Goal: Information Seeking & Learning: Find specific fact

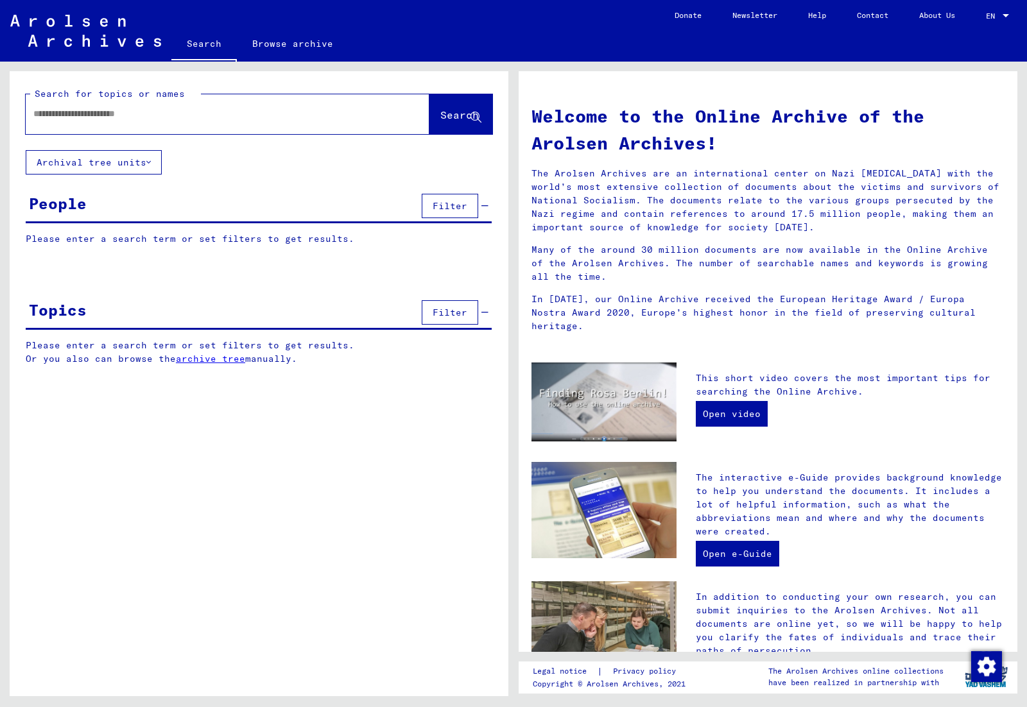
click at [184, 119] on input "text" at bounding box center [211, 113] width 357 height 13
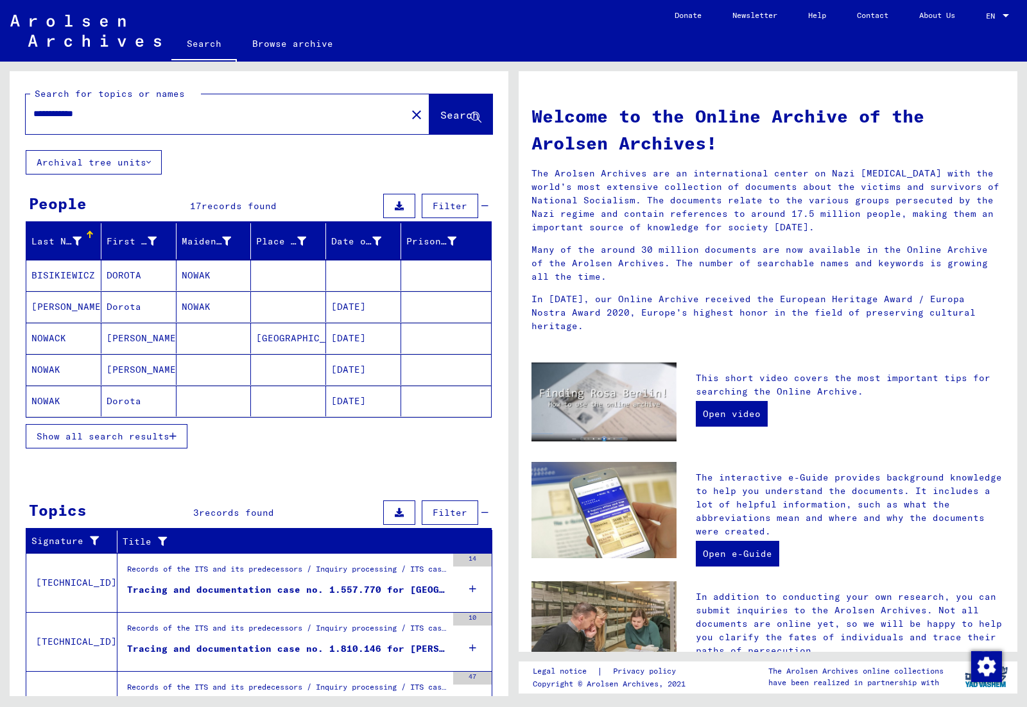
click at [113, 436] on span "Show all search results" at bounding box center [103, 437] width 133 height 12
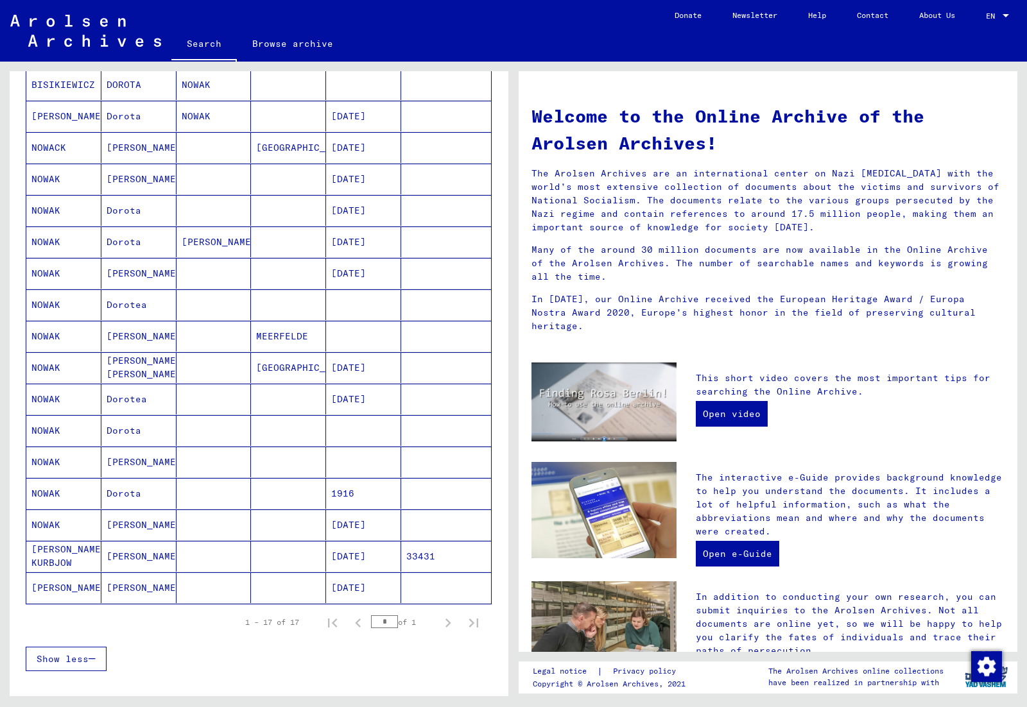
scroll to position [196, 0]
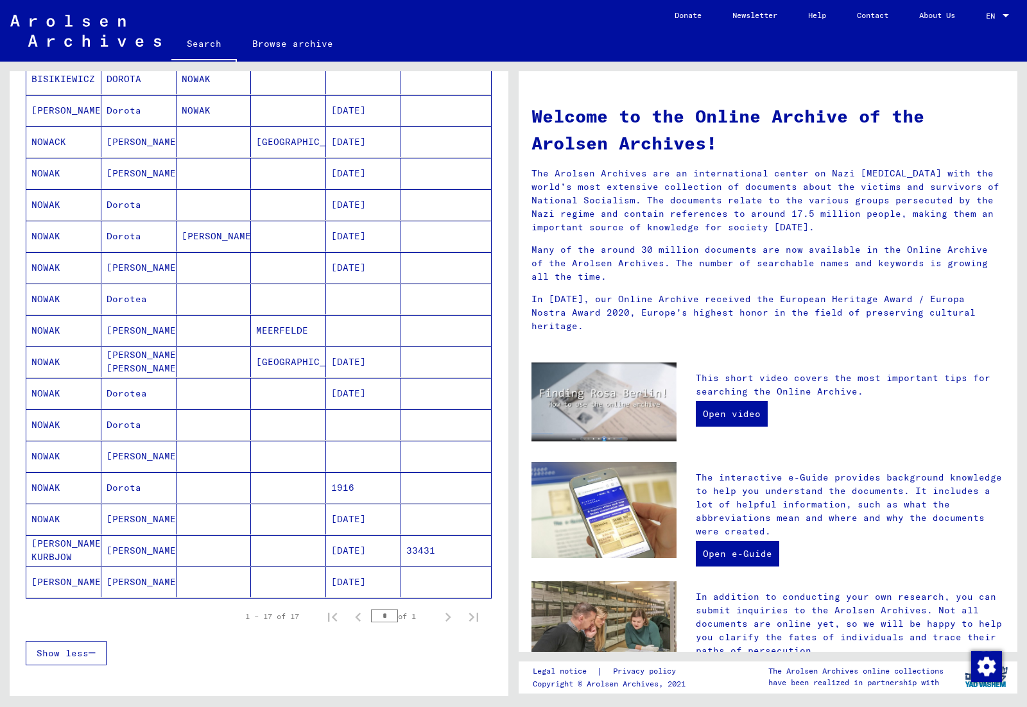
click at [133, 458] on mat-cell "[PERSON_NAME]" at bounding box center [138, 456] width 75 height 31
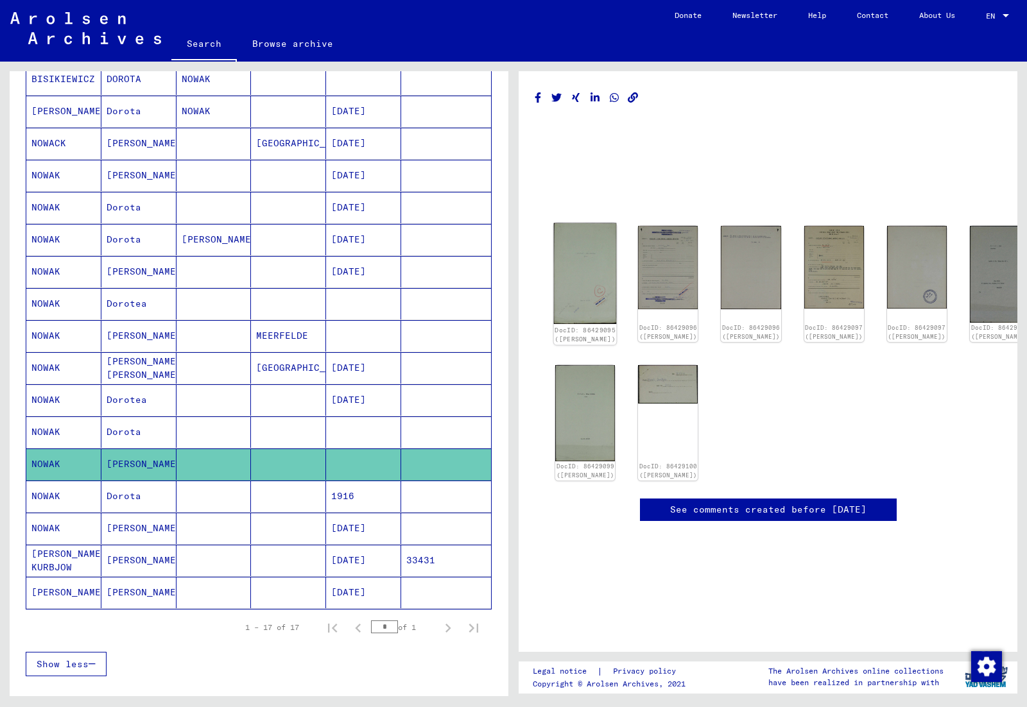
click at [589, 288] on img at bounding box center [585, 273] width 63 height 101
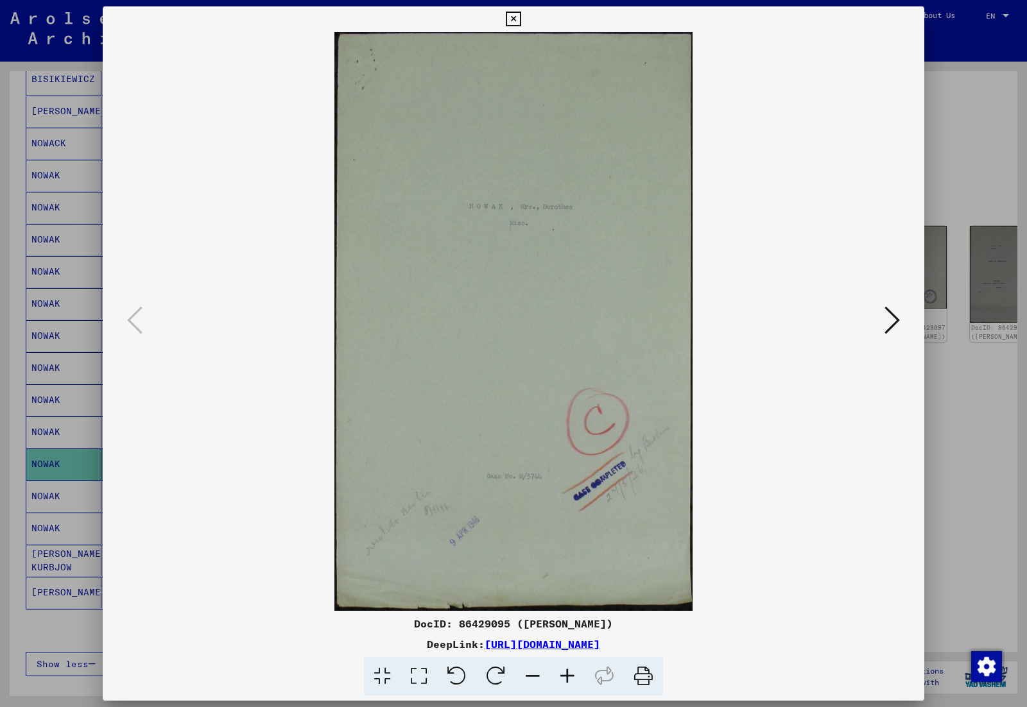
click at [898, 327] on icon at bounding box center [891, 320] width 15 height 31
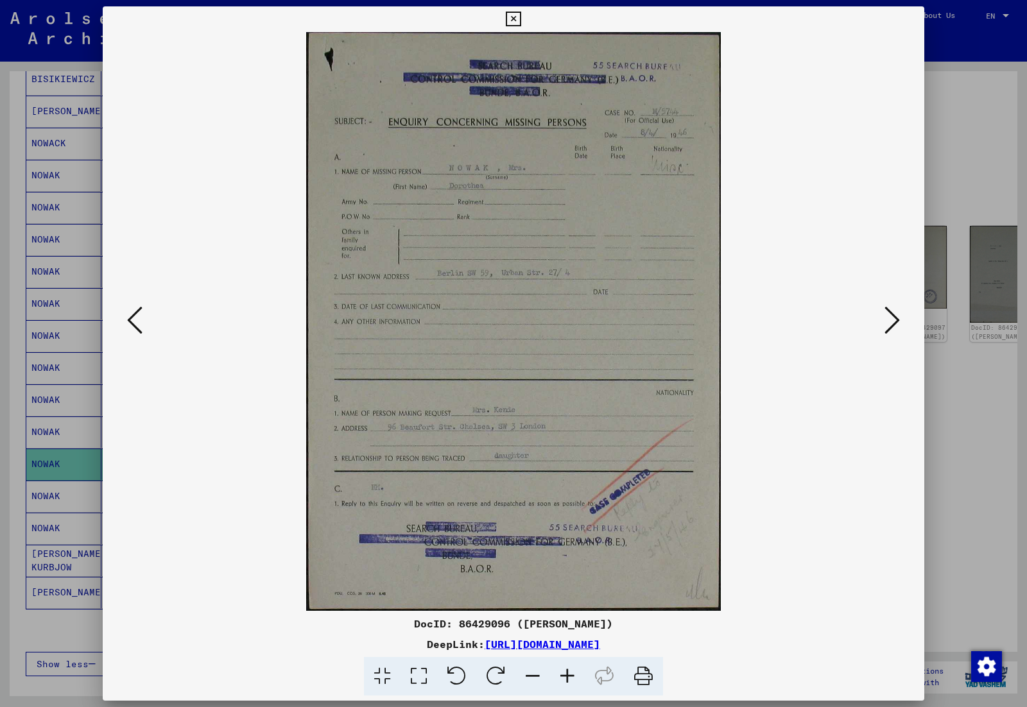
click at [896, 323] on icon at bounding box center [891, 320] width 15 height 31
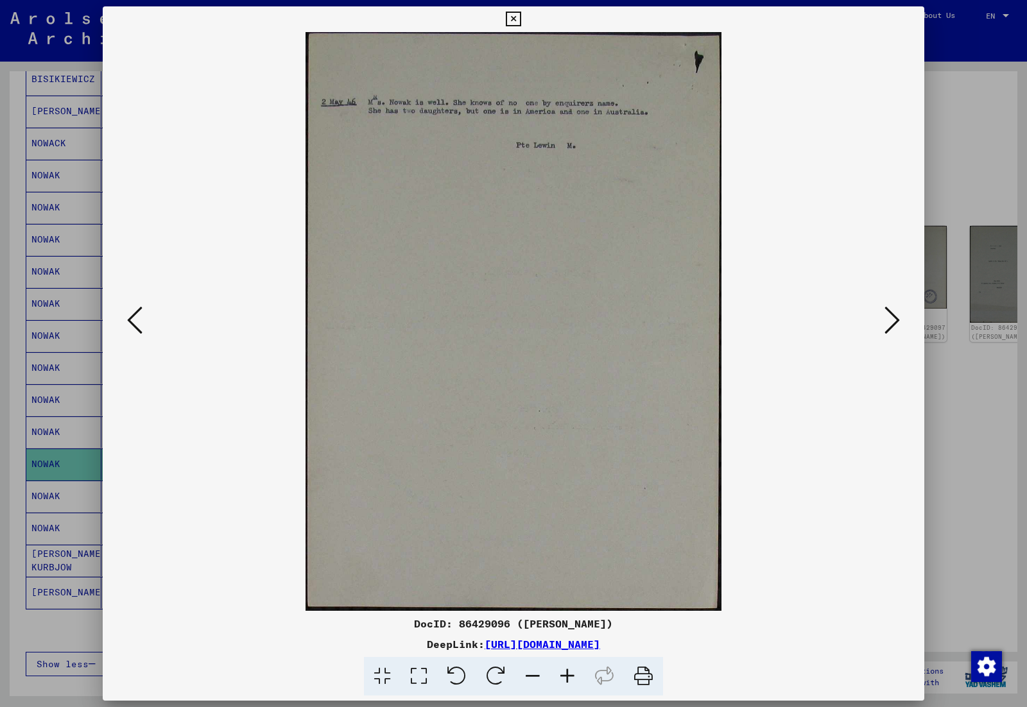
click at [896, 323] on icon at bounding box center [891, 320] width 15 height 31
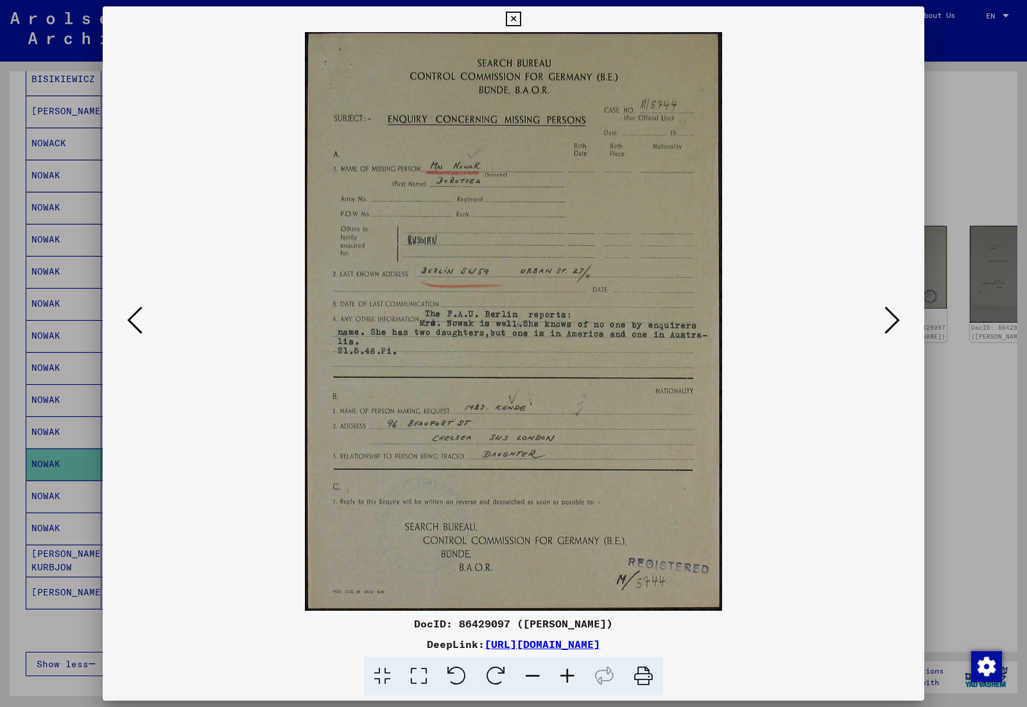
click at [895, 323] on icon at bounding box center [891, 320] width 15 height 31
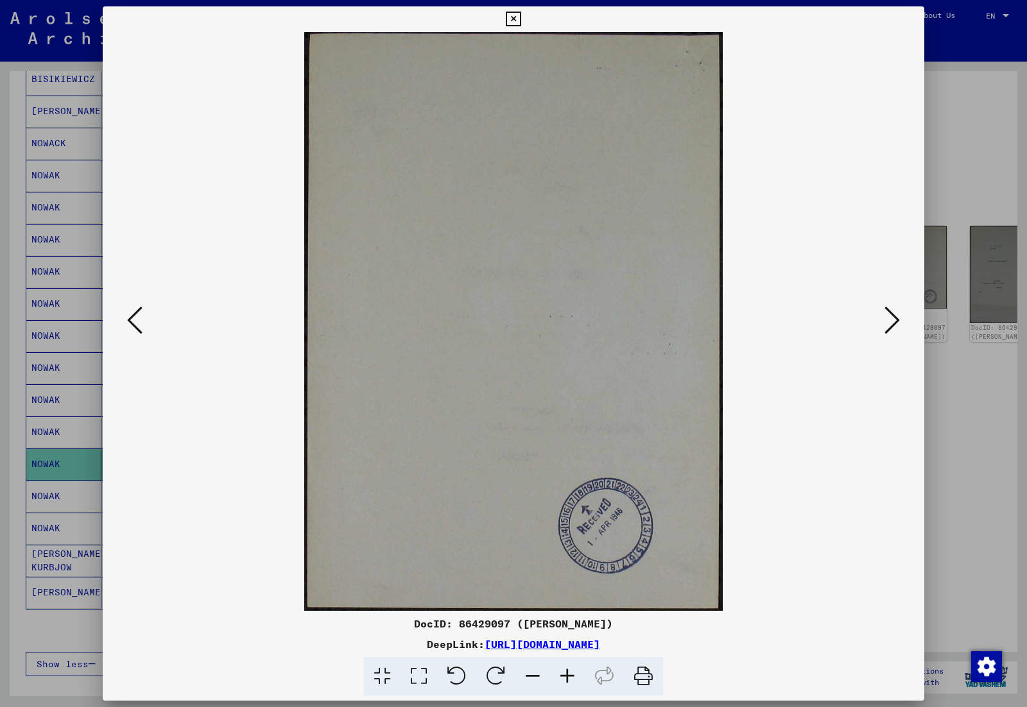
click at [895, 323] on icon at bounding box center [891, 320] width 15 height 31
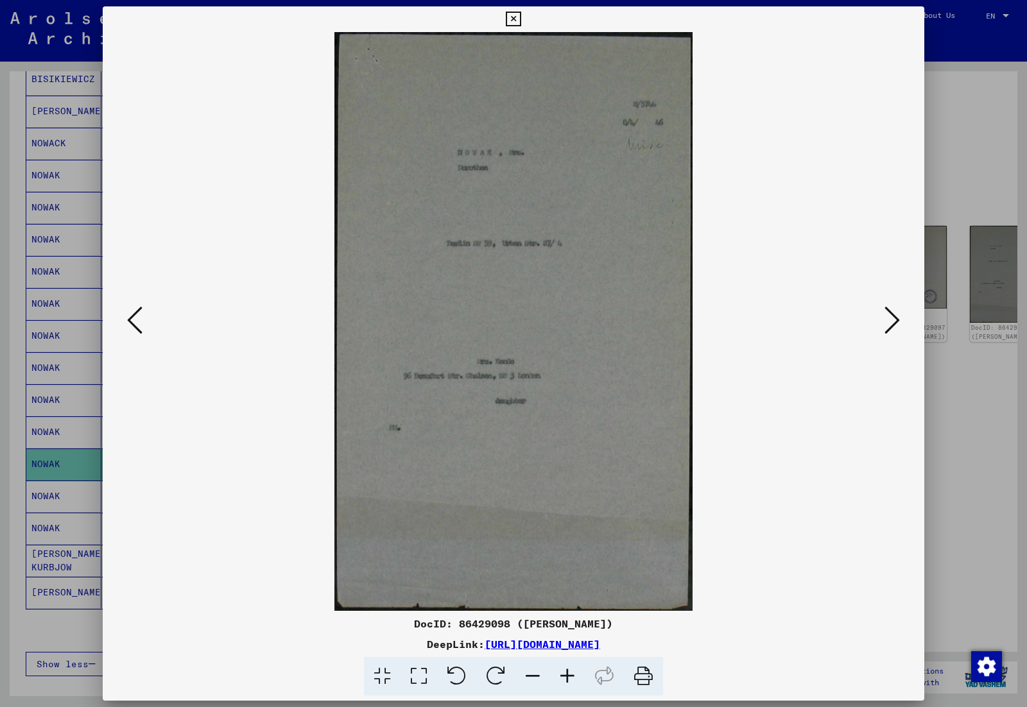
click at [895, 323] on icon at bounding box center [891, 320] width 15 height 31
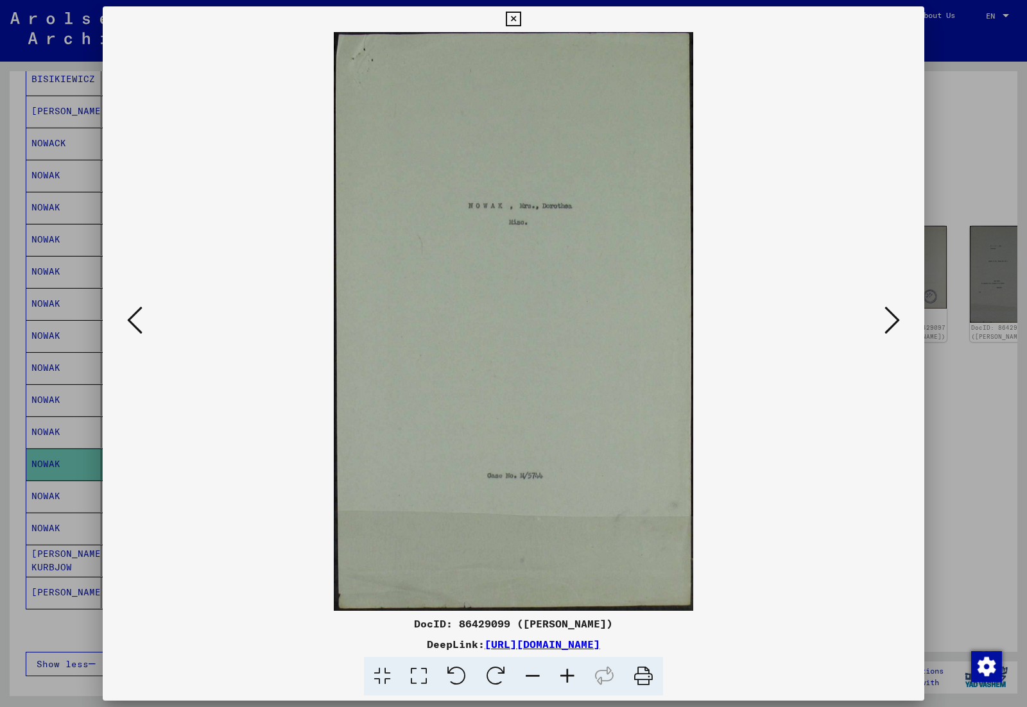
click at [895, 323] on icon at bounding box center [891, 320] width 15 height 31
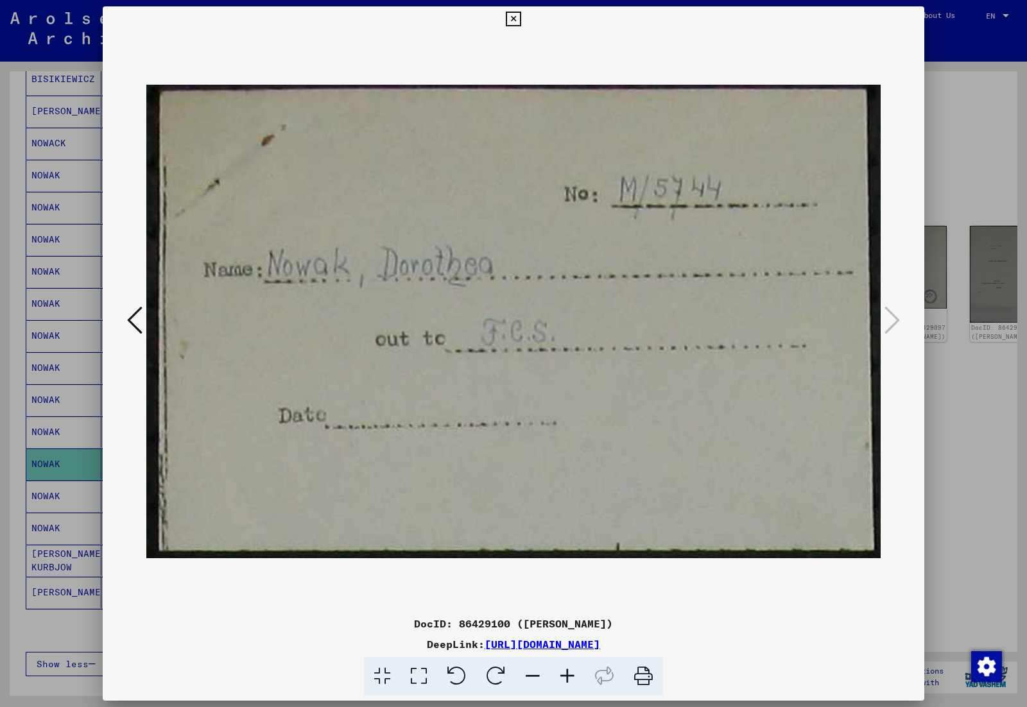
click at [1003, 181] on div at bounding box center [513, 353] width 1027 height 707
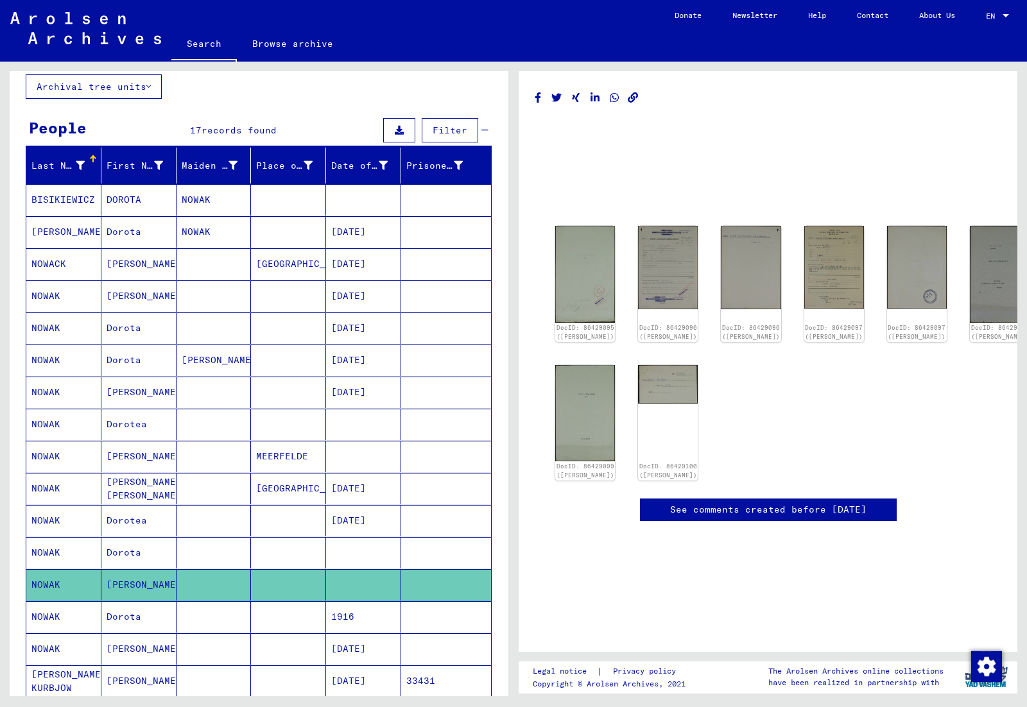
scroll to position [71, 0]
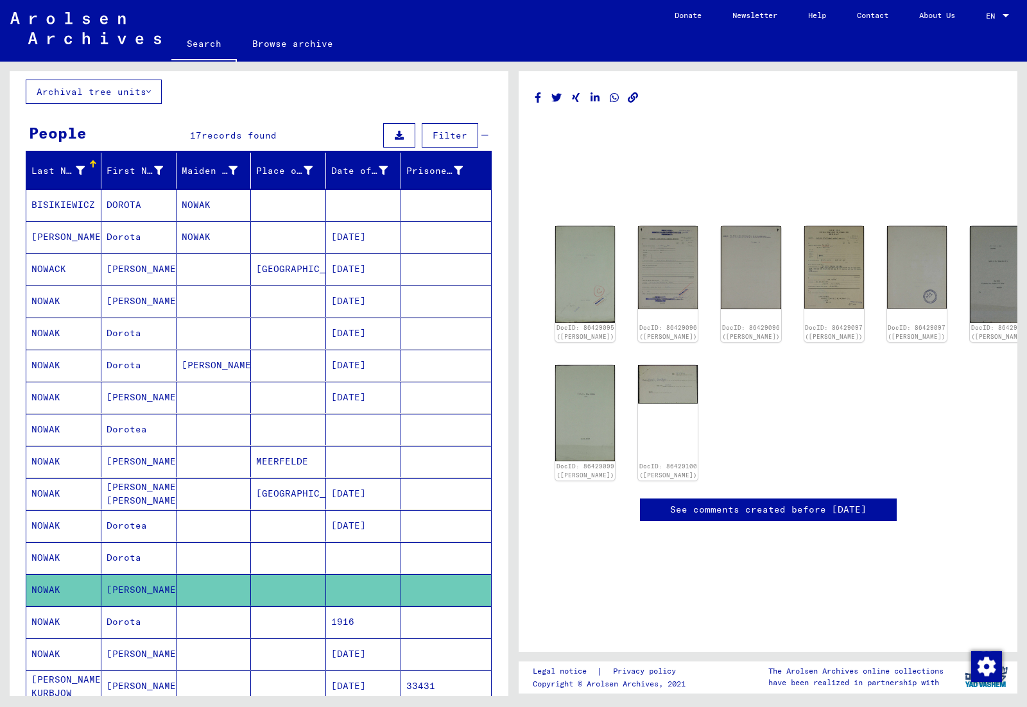
click at [136, 352] on mat-cell "Dorota" at bounding box center [138, 365] width 75 height 31
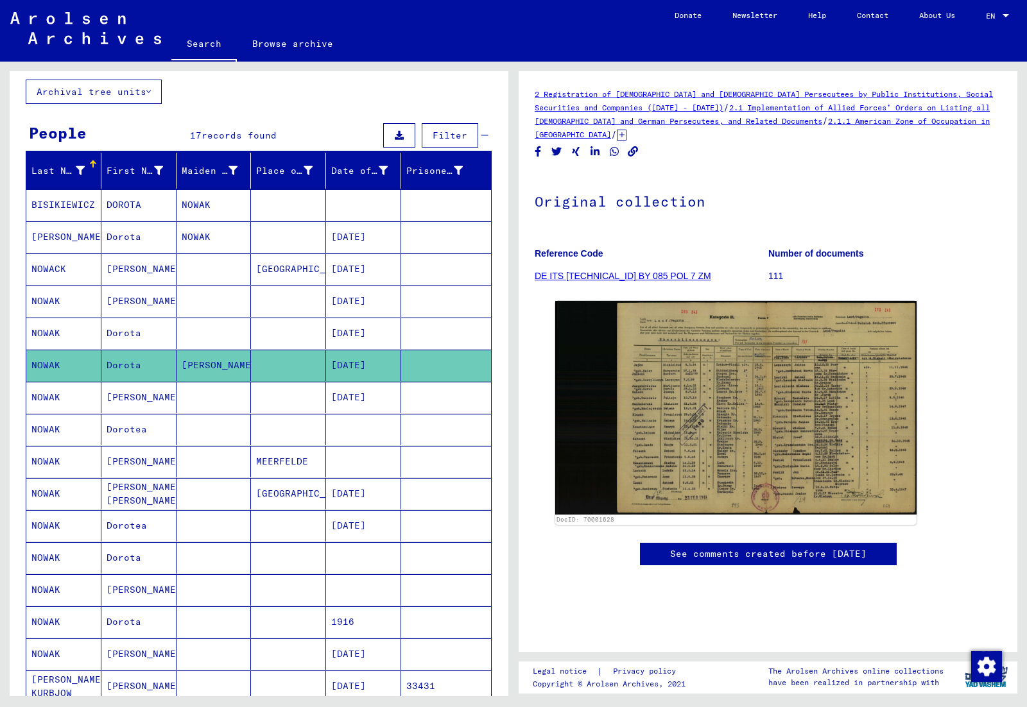
click at [134, 334] on mat-cell "Dorota" at bounding box center [138, 333] width 75 height 31
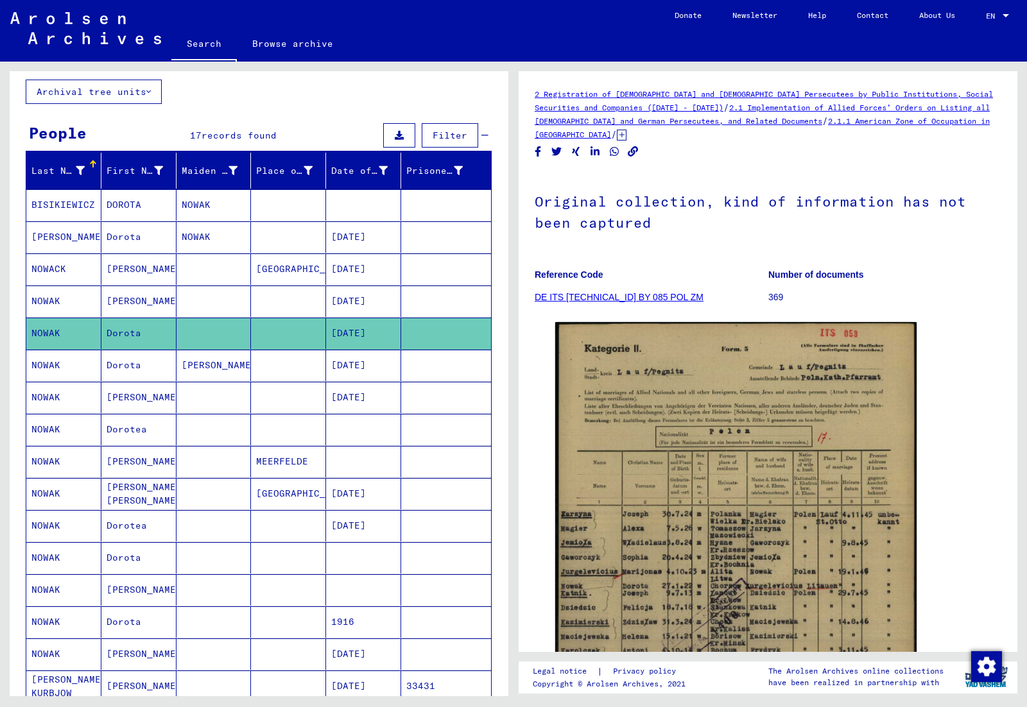
click at [135, 271] on mat-cell "[PERSON_NAME]" at bounding box center [138, 269] width 75 height 31
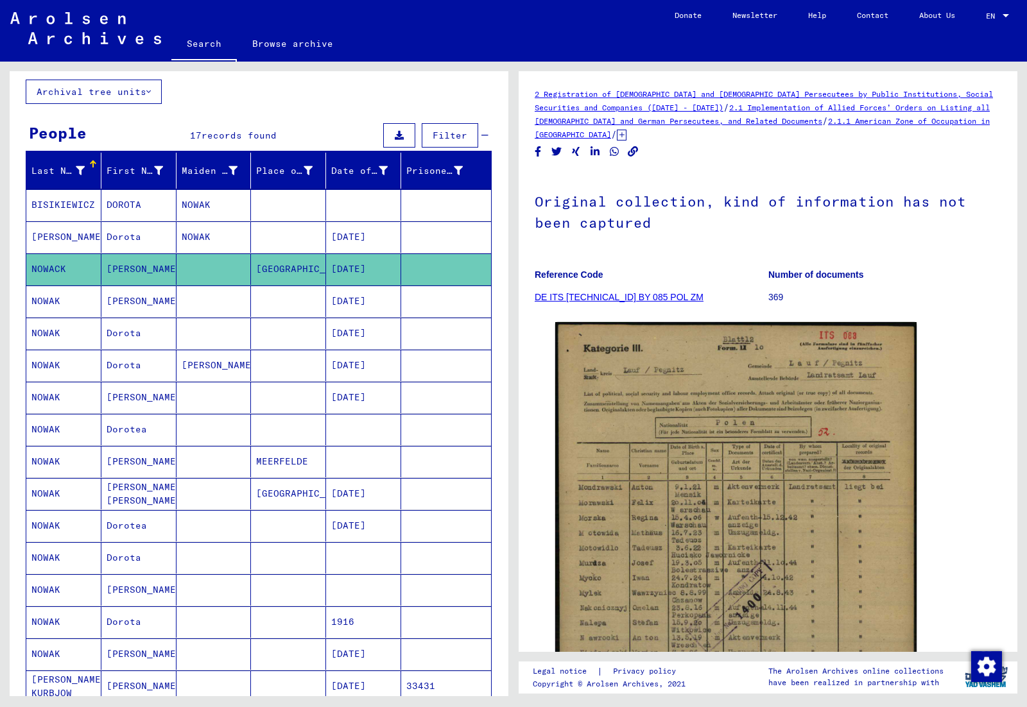
click at [112, 232] on mat-cell "Dorota" at bounding box center [138, 236] width 75 height 31
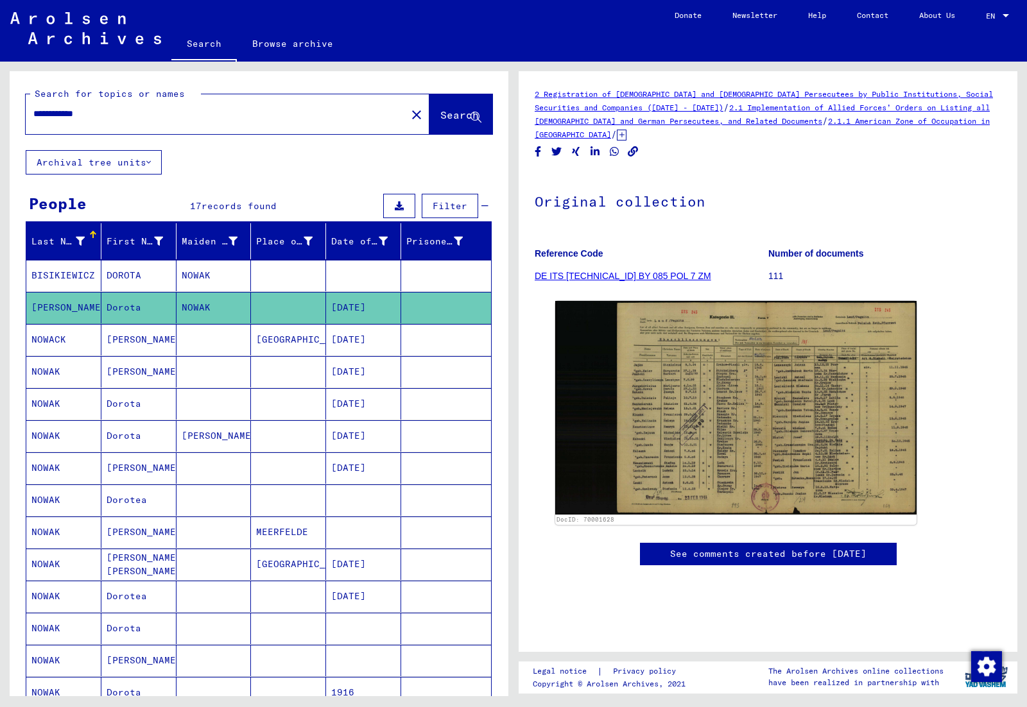
click at [58, 114] on input "**********" at bounding box center [215, 113] width 365 height 13
type input "**********"
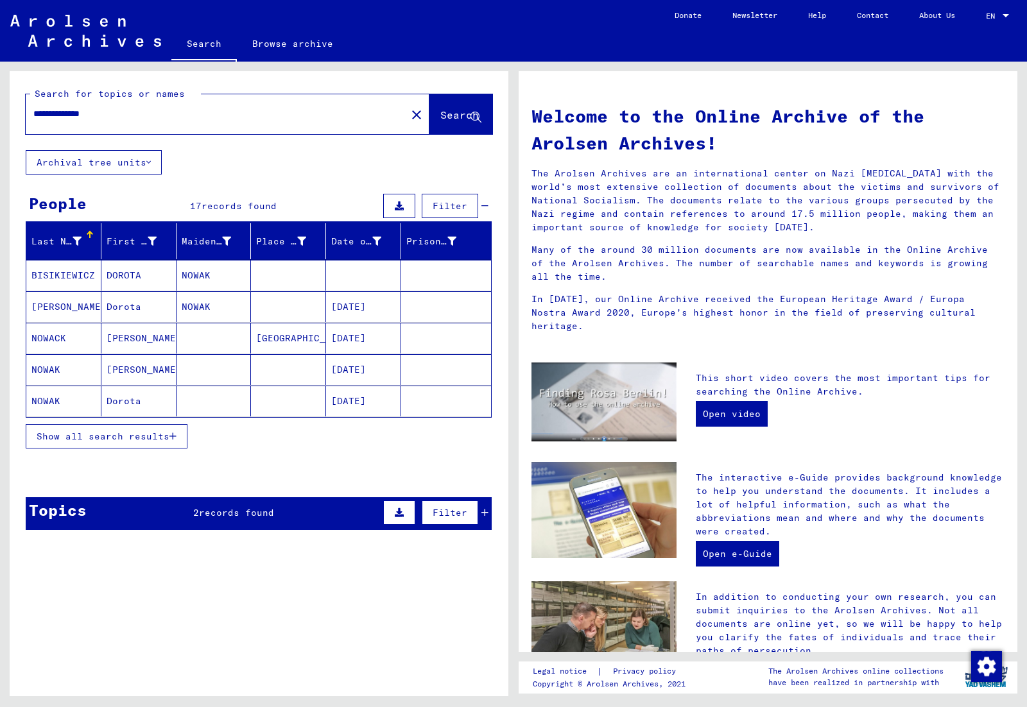
scroll to position [4, 0]
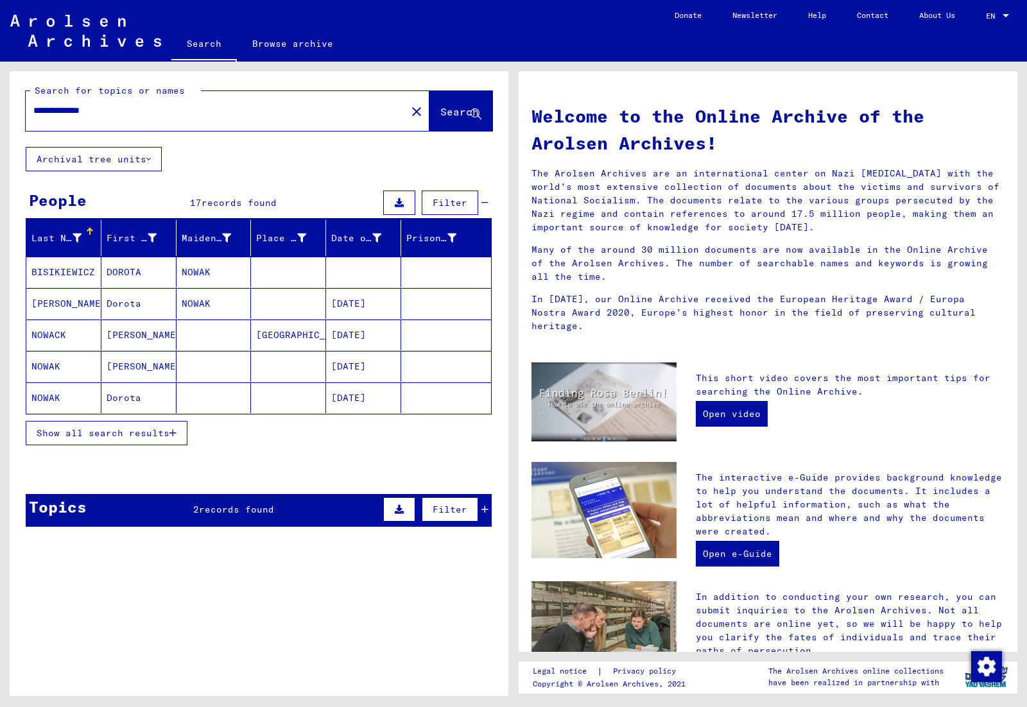
click at [128, 444] on button "Show all search results" at bounding box center [107, 433] width 162 height 24
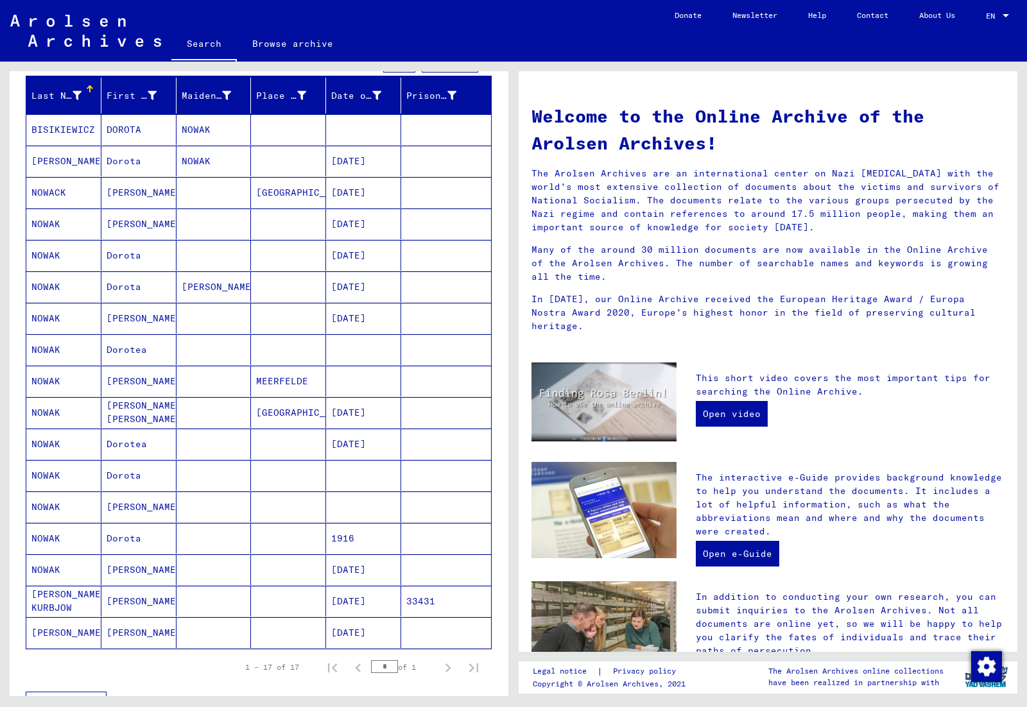
scroll to position [361, 0]
